Goal: Task Accomplishment & Management: Manage account settings

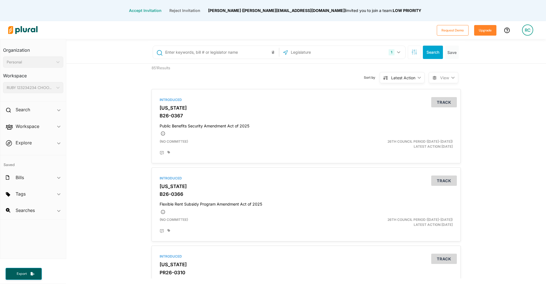
click at [528, 26] on div "RC" at bounding box center [527, 29] width 11 height 11
click at [507, 57] on link "Notification Settings" at bounding box center [512, 60] width 49 height 14
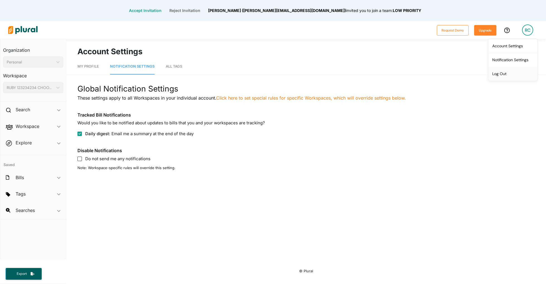
click at [518, 72] on link "Log Out" at bounding box center [512, 74] width 49 height 14
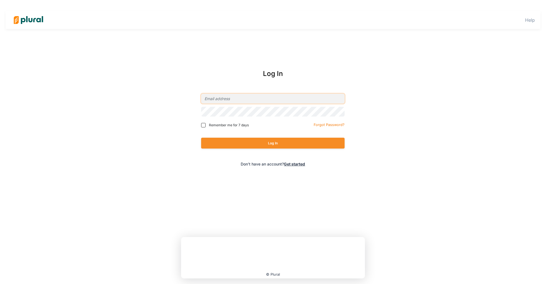
type input "[EMAIL_ADDRESS][DOMAIN_NAME]"
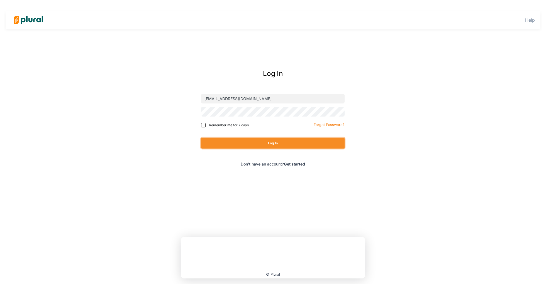
click at [322, 140] on button "Log In" at bounding box center [272, 143] width 143 height 11
